Goal: Information Seeking & Learning: Learn about a topic

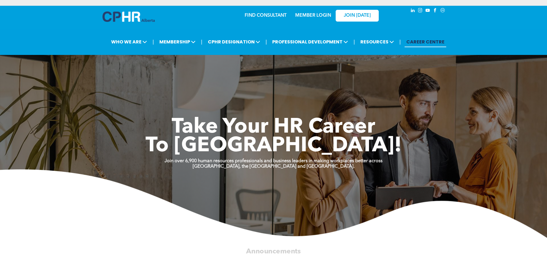
click at [316, 15] on link "MEMBER LOGIN" at bounding box center [313, 15] width 36 height 5
click at [320, 14] on link "MEMBER LOGIN" at bounding box center [313, 15] width 36 height 5
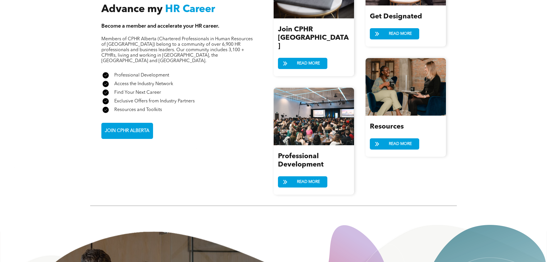
scroll to position [732, 0]
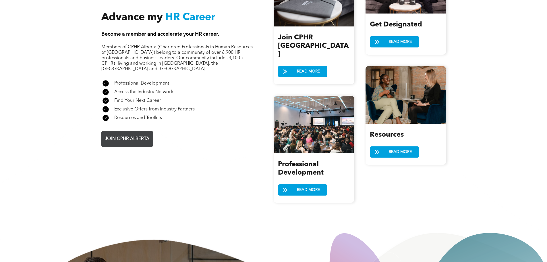
click at [132, 133] on span "JOIN CPHR ALBERTA" at bounding box center [127, 138] width 49 height 11
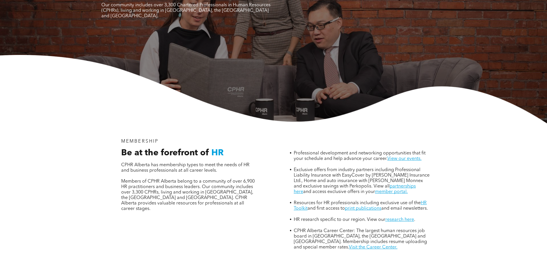
scroll to position [144, 0]
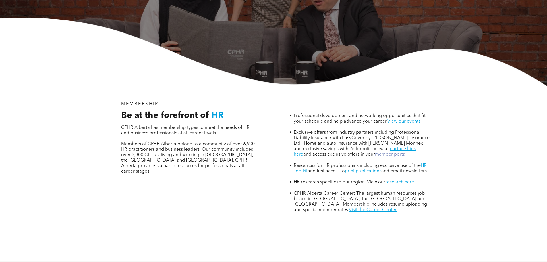
click at [375, 152] on link "member portal." at bounding box center [391, 154] width 33 height 5
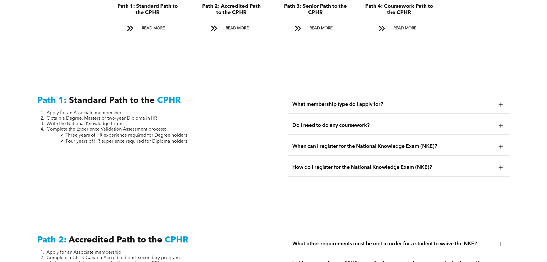
scroll to position [747, 0]
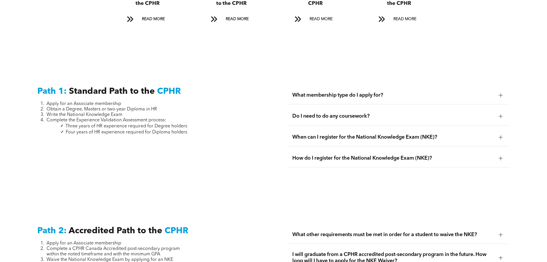
click at [502, 114] on div at bounding box center [501, 116] width 4 height 4
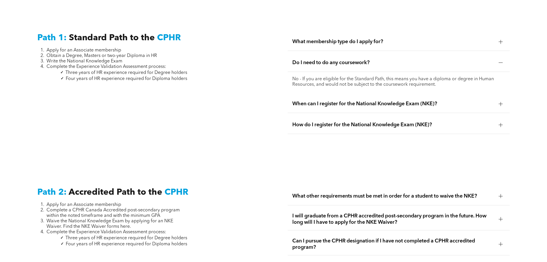
scroll to position [890, 0]
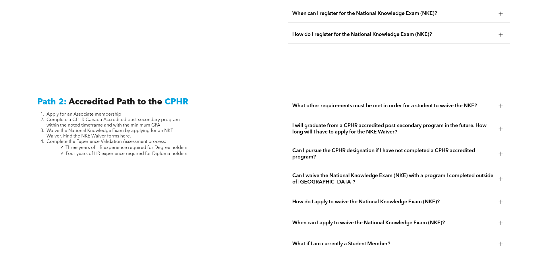
click at [499, 104] on div at bounding box center [501, 106] width 4 height 4
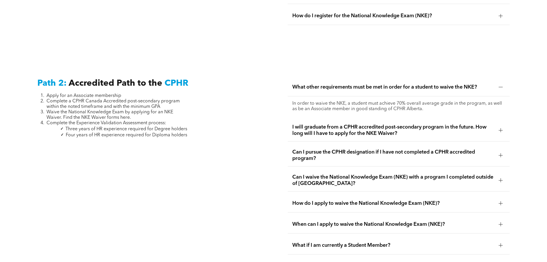
scroll to position [919, 0]
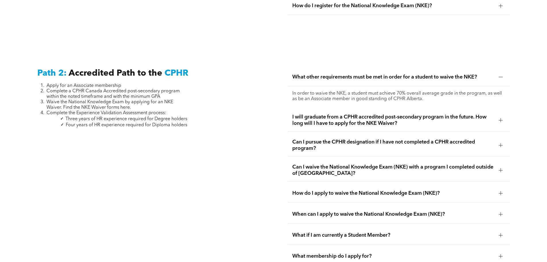
click at [503, 116] on div at bounding box center [501, 120] width 9 height 9
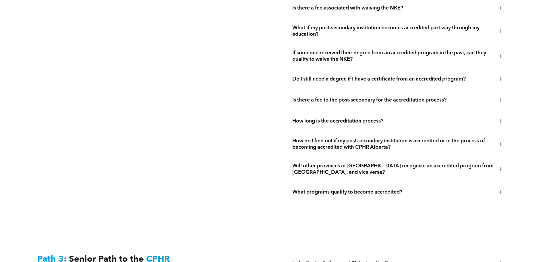
scroll to position [1264, 0]
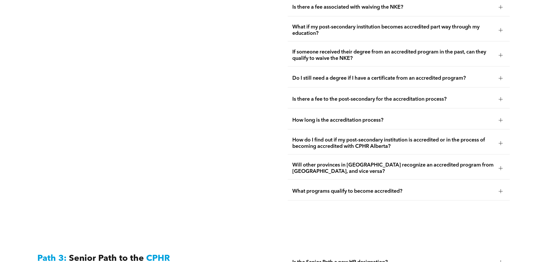
click at [501, 139] on div at bounding box center [501, 143] width 9 height 9
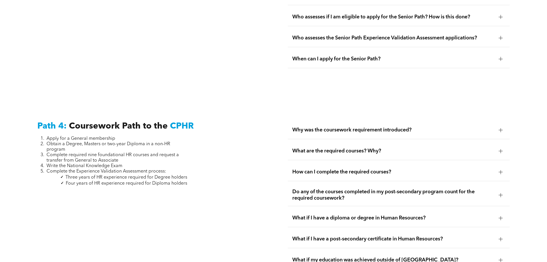
scroll to position [1752, 0]
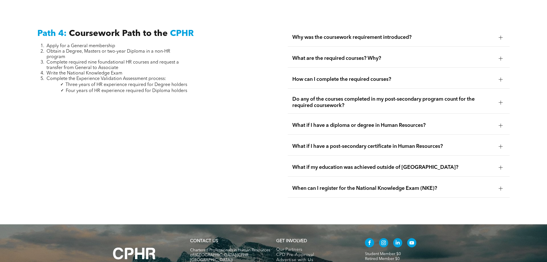
click at [502, 146] on div at bounding box center [501, 146] width 4 height 0
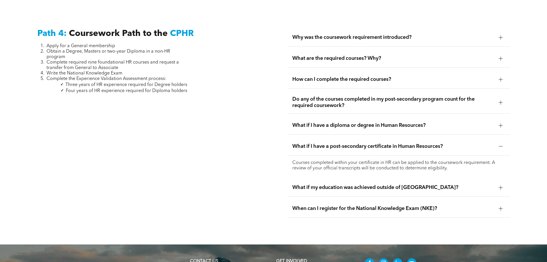
click at [497, 98] on div at bounding box center [501, 102] width 9 height 9
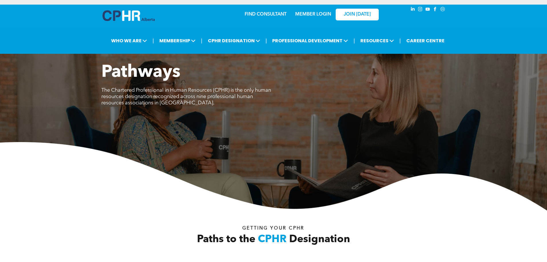
scroll to position [0, 0]
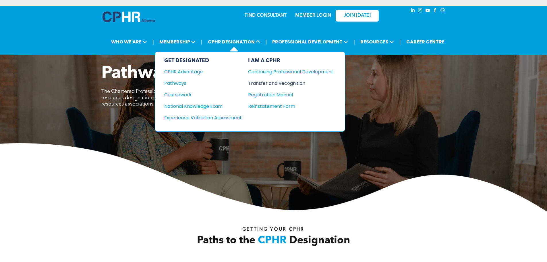
click at [271, 82] on div "Transfer and Recognition" at bounding box center [286, 83] width 77 height 7
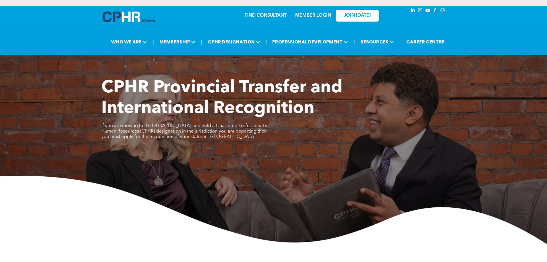
click at [319, 15] on link "MEMBER LOGIN" at bounding box center [313, 15] width 36 height 5
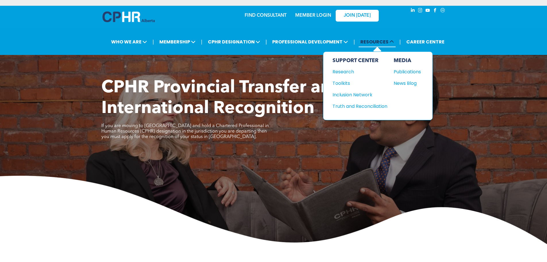
click at [390, 42] on icon at bounding box center [391, 41] width 5 height 5
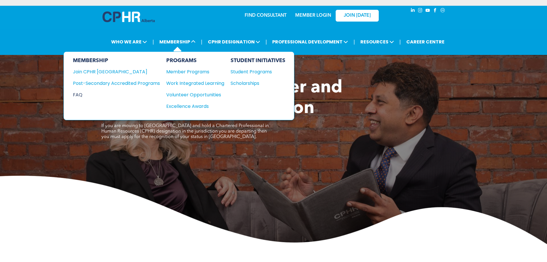
click at [81, 92] on div "FAQ" at bounding box center [112, 94] width 78 height 7
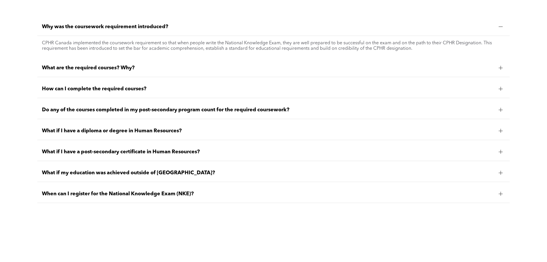
scroll to position [517, 0]
click at [98, 192] on span "When can I register for the National Knowledge Exam (NKE)?" at bounding box center [268, 193] width 452 height 6
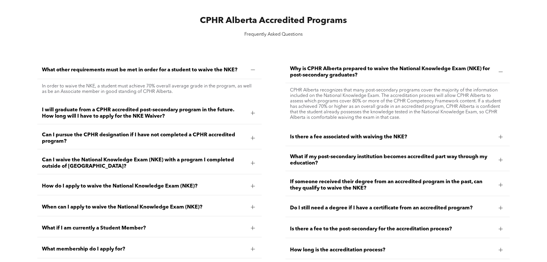
scroll to position [804, 0]
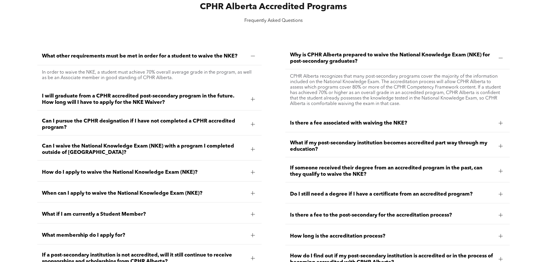
click at [409, 191] on span "Do I still need a degree if I have a certificate from an accredited program?" at bounding box center [392, 194] width 204 height 6
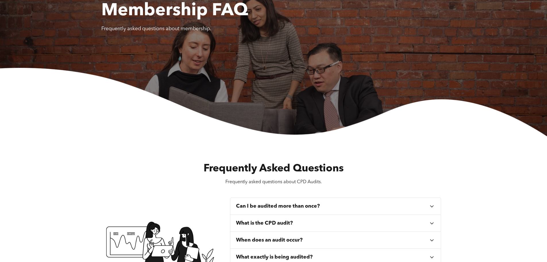
scroll to position [0, 0]
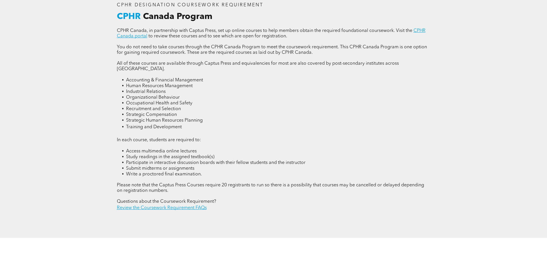
scroll to position [833, 0]
